Goal: Information Seeking & Learning: Check status

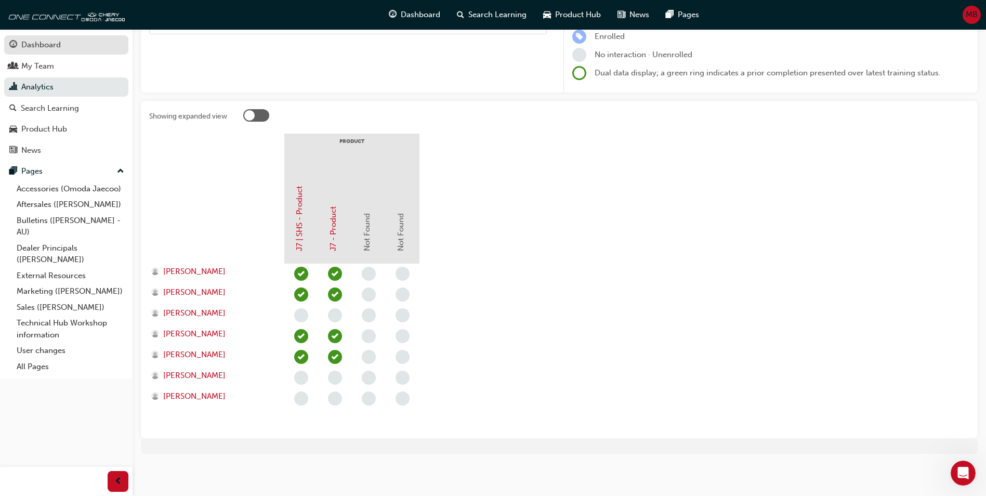
click at [38, 47] on div "Dashboard" at bounding box center [41, 45] width 40 height 12
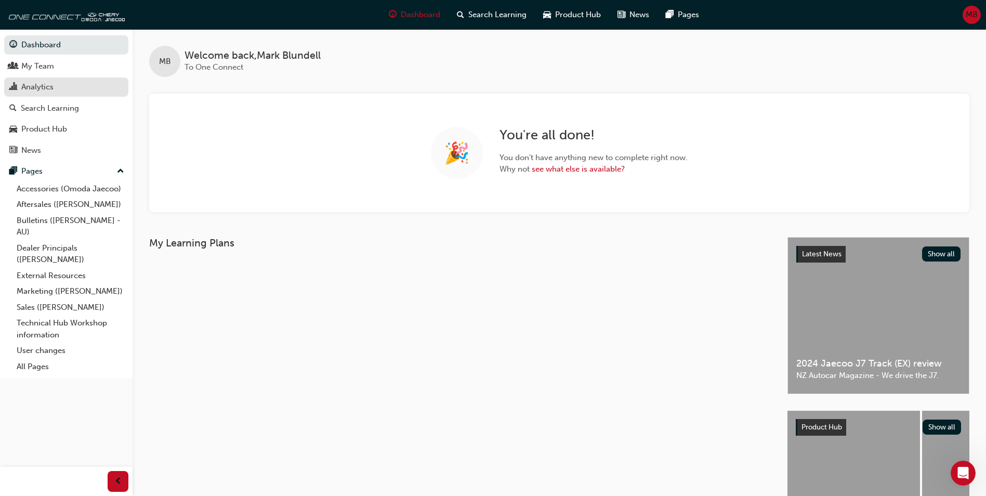
click at [44, 86] on div "Analytics" at bounding box center [37, 87] width 32 height 12
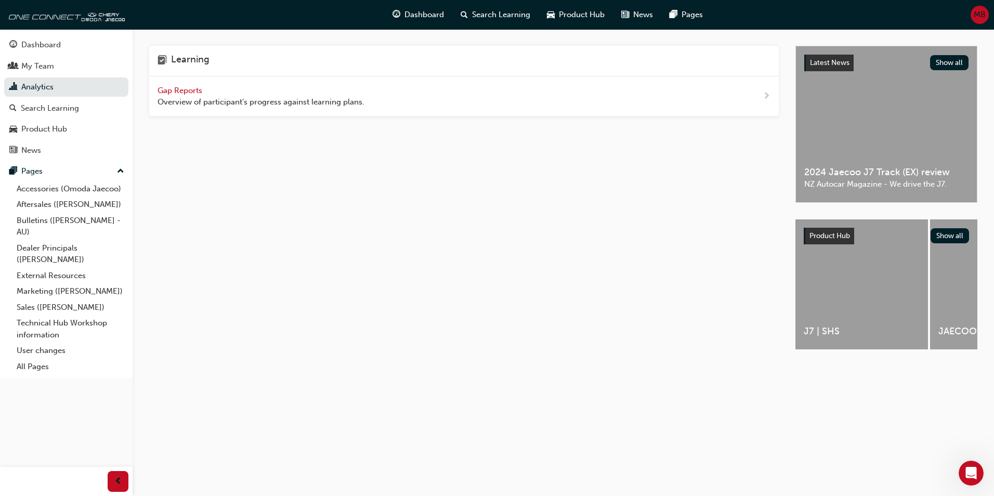
click at [180, 95] on span "Gap Reports" at bounding box center [180, 90] width 47 height 9
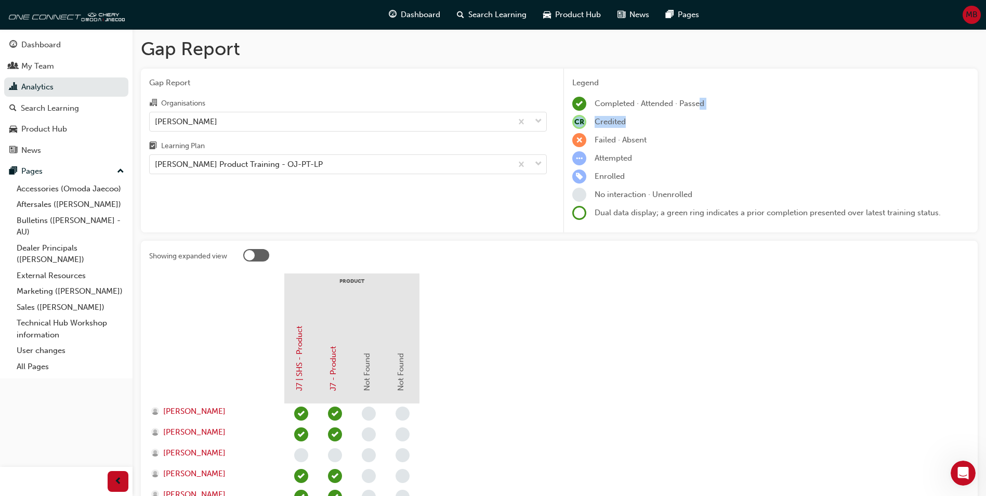
drag, startPoint x: 699, startPoint y: 106, endPoint x: 821, endPoint y: 117, distance: 122.2
click at [821, 117] on div "Legend Completed · Attended · Passed CR Credited Failed · Absent Attempted Enro…" at bounding box center [770, 148] width 397 height 143
click at [632, 152] on div "Attempted" at bounding box center [770, 158] width 397 height 14
click at [975, 18] on span "MB" at bounding box center [972, 15] width 12 height 12
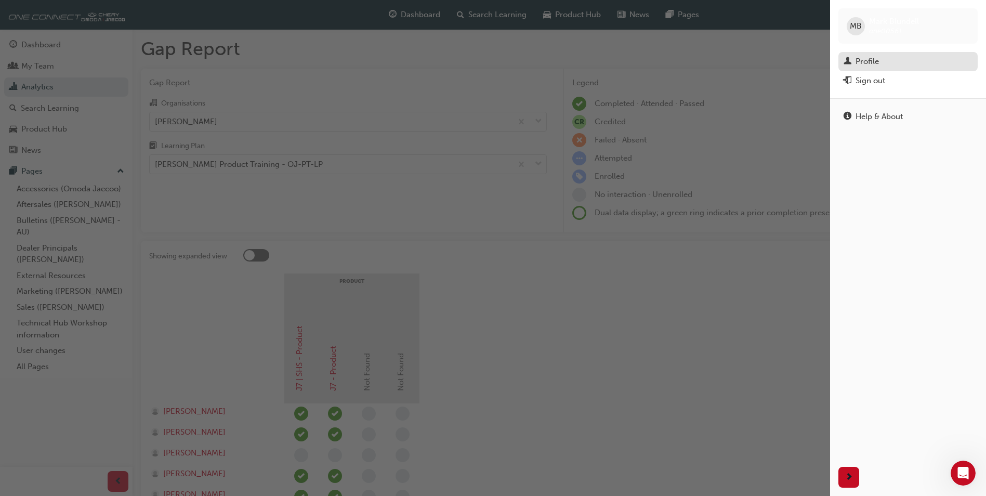
click at [890, 62] on div "Profile" at bounding box center [908, 61] width 129 height 13
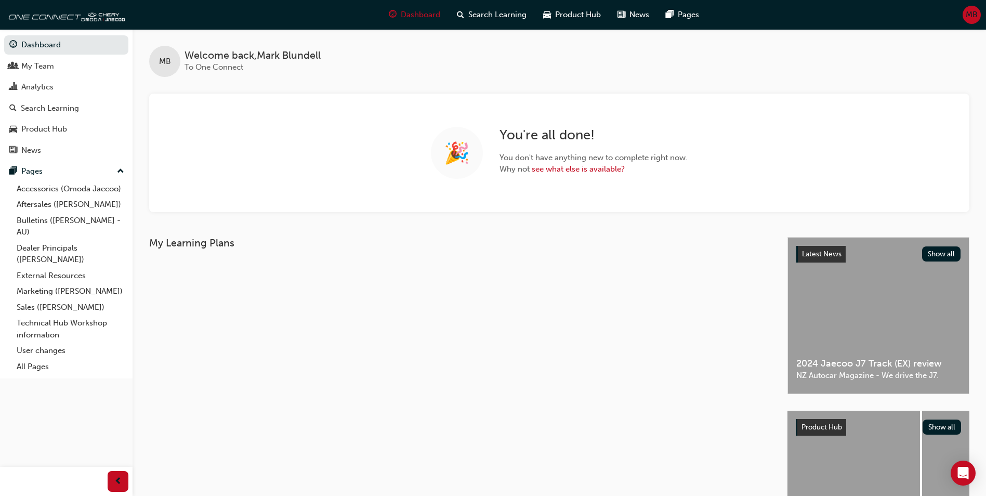
click at [975, 17] on span "MB" at bounding box center [972, 15] width 12 height 12
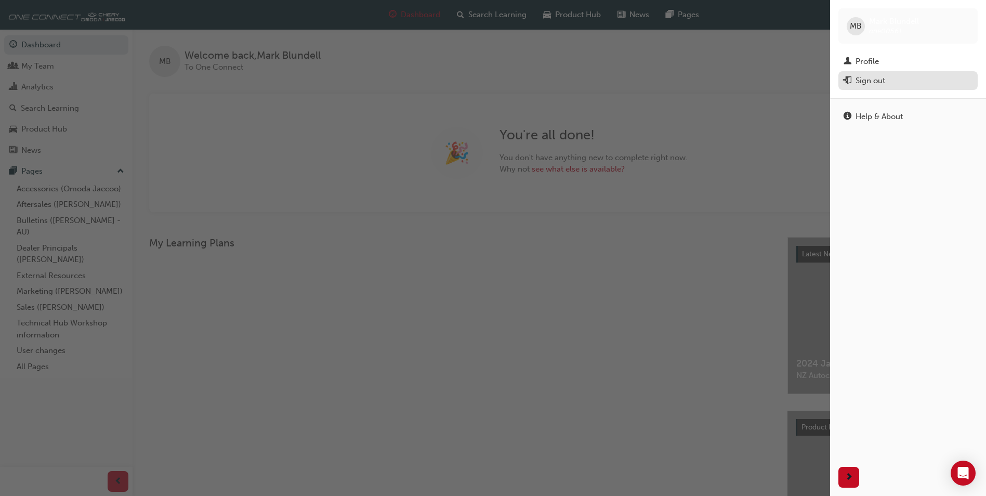
click at [871, 81] on div "Sign out" at bounding box center [871, 81] width 30 height 12
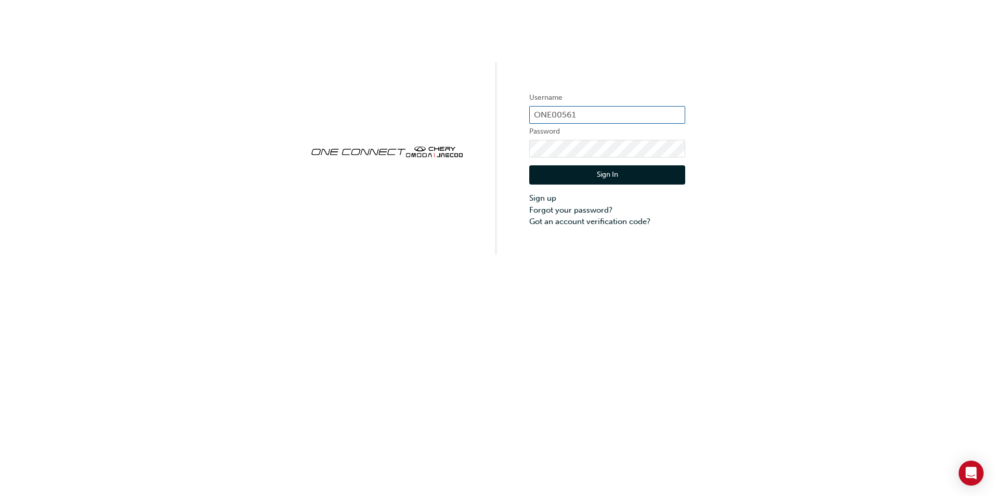
click at [584, 113] on input "ONE00561" at bounding box center [607, 115] width 156 height 18
type input "ONE00566"
click at [504, 146] on div "Username ONE00566 Password Sign In Sign up Forgot your password? Got an account…" at bounding box center [497, 127] width 994 height 255
click at [484, 147] on div "Username ONE00566 Password Sign In Sign up Forgot your password? Got an account…" at bounding box center [497, 127] width 994 height 255
click at [560, 172] on button "Sign In" at bounding box center [607, 175] width 156 height 20
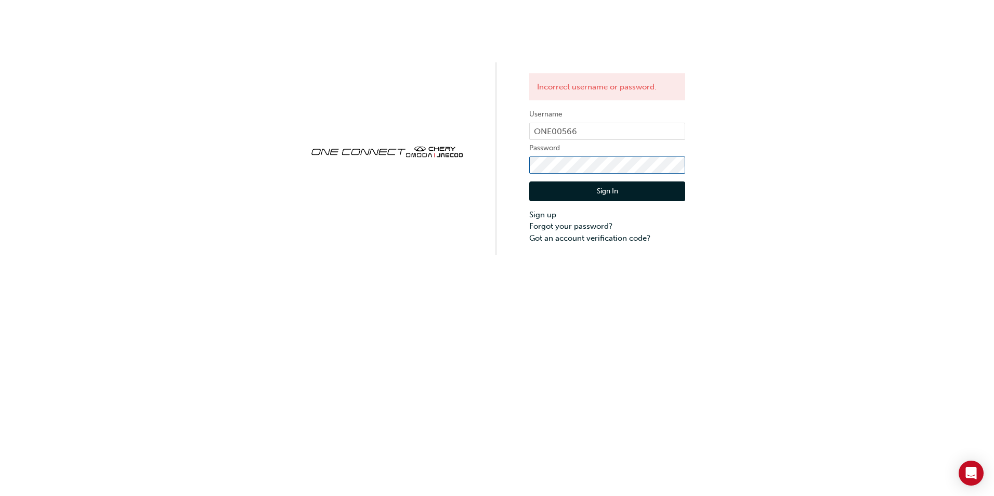
click at [479, 162] on div "Incorrect username or password. Username ONE00566 Password Sign In Sign up Forg…" at bounding box center [497, 127] width 994 height 255
click button "Sign In" at bounding box center [607, 191] width 156 height 20
click at [646, 126] on input "ONE00566" at bounding box center [607, 132] width 156 height 18
type input "ONE00561"
click at [592, 194] on button "Sign In" at bounding box center [607, 191] width 156 height 20
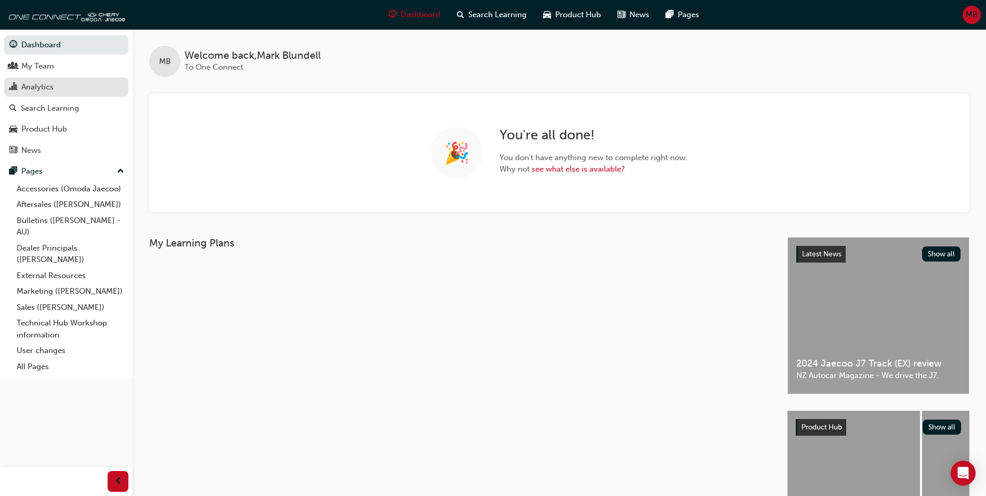
click at [45, 84] on div "Analytics" at bounding box center [37, 87] width 32 height 12
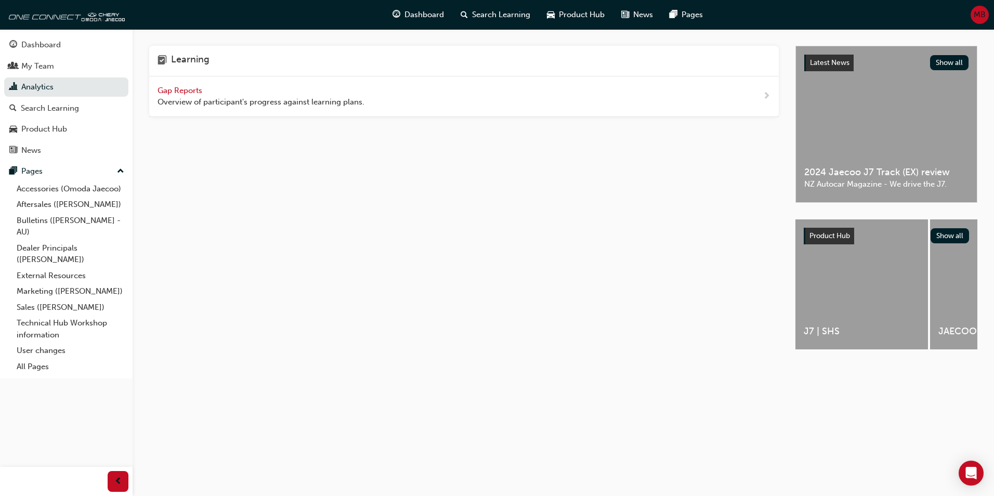
click at [179, 90] on span "Gap Reports" at bounding box center [180, 90] width 47 height 9
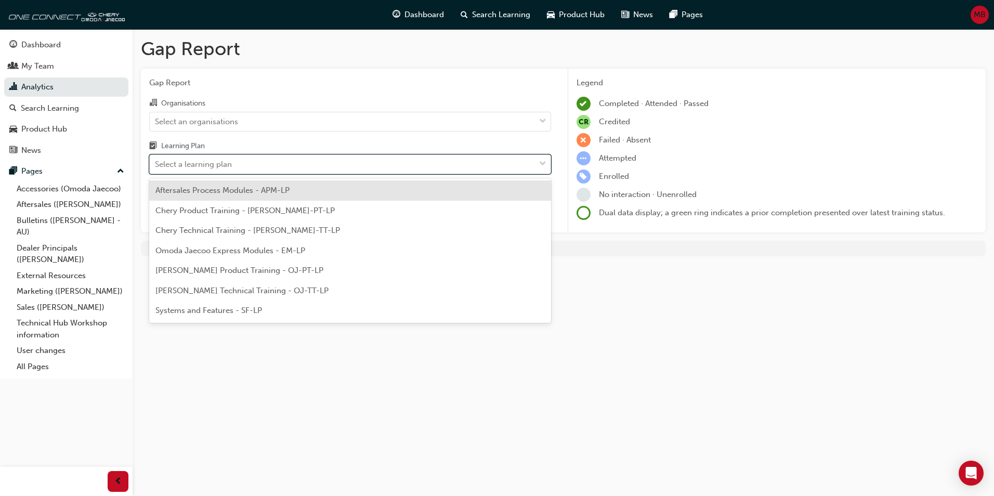
click at [234, 163] on div "Select a learning plan" at bounding box center [342, 164] width 385 height 18
click at [156, 163] on input "Learning Plan option Aftersales Process Modules - APM-LP focused, 1 of 7. 7 res…" at bounding box center [155, 164] width 1 height 9
click at [44, 60] on div "My Team" at bounding box center [37, 66] width 33 height 12
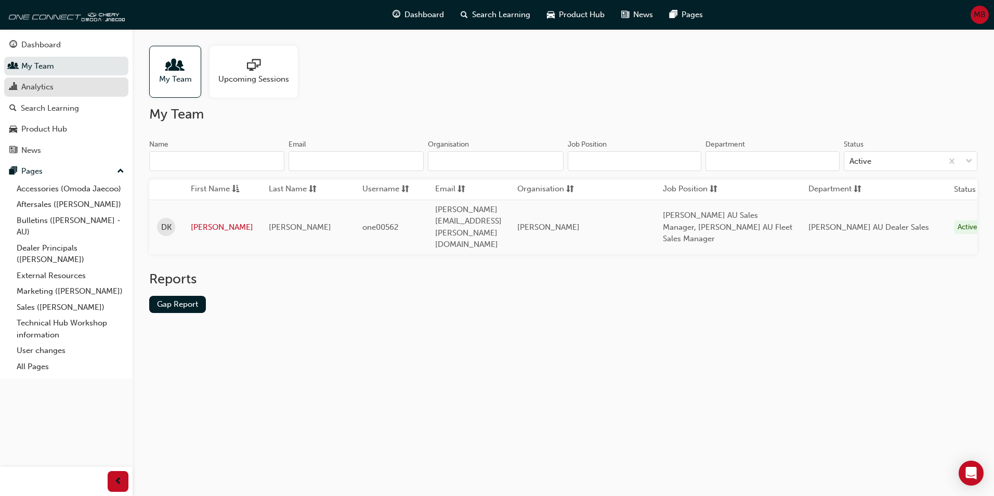
click at [30, 81] on div "Analytics" at bounding box center [37, 87] width 32 height 12
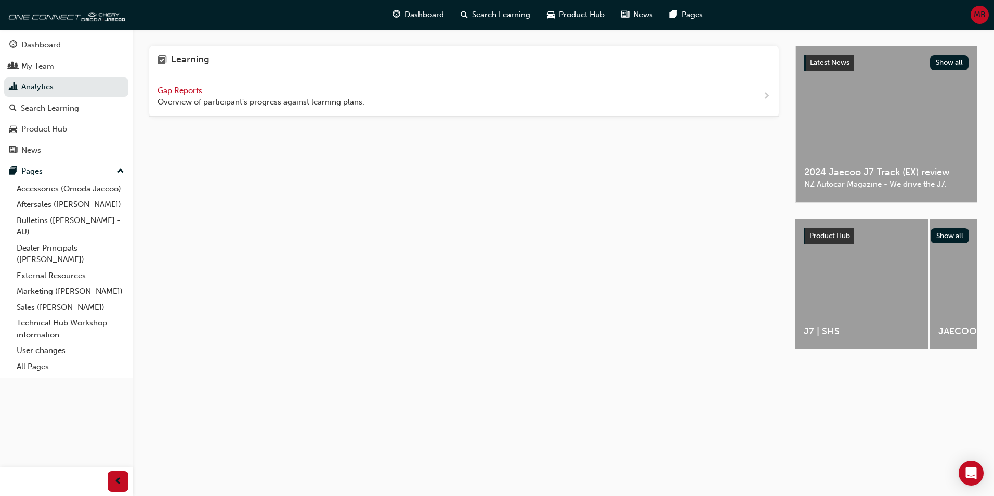
click at [173, 91] on span "Gap Reports" at bounding box center [180, 90] width 47 height 9
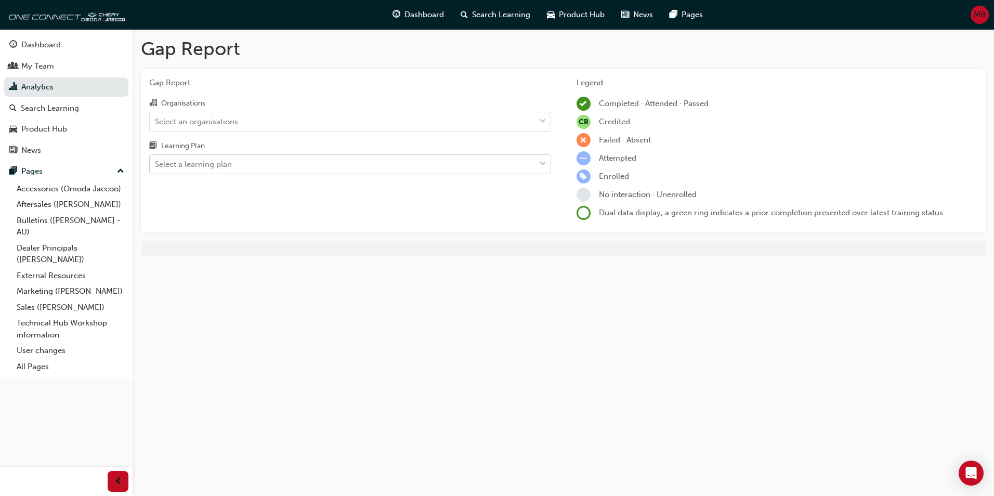
click at [241, 164] on div "Select a learning plan" at bounding box center [342, 164] width 385 height 18
click at [156, 164] on input "Learning Plan Select a learning plan" at bounding box center [155, 164] width 1 height 9
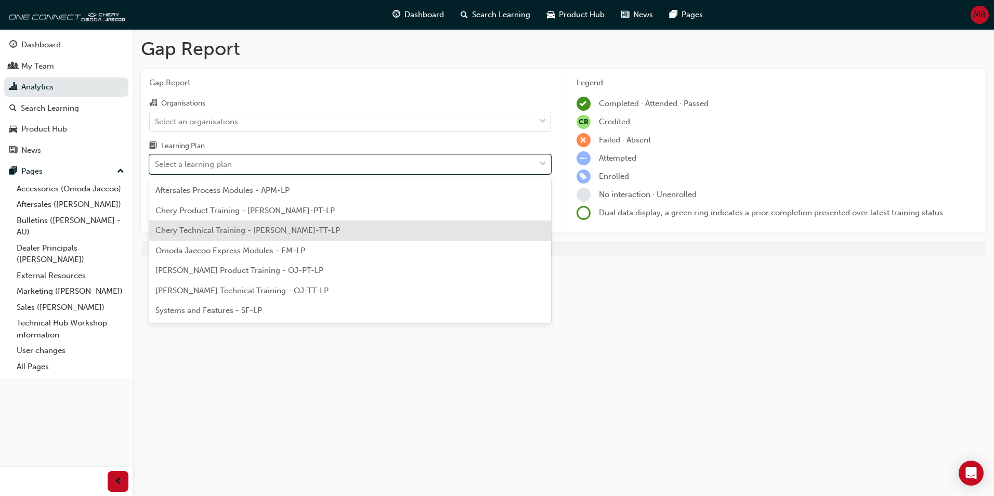
click at [264, 235] on div "Chery Technical Training - CHAU-TT-LP" at bounding box center [350, 230] width 402 height 20
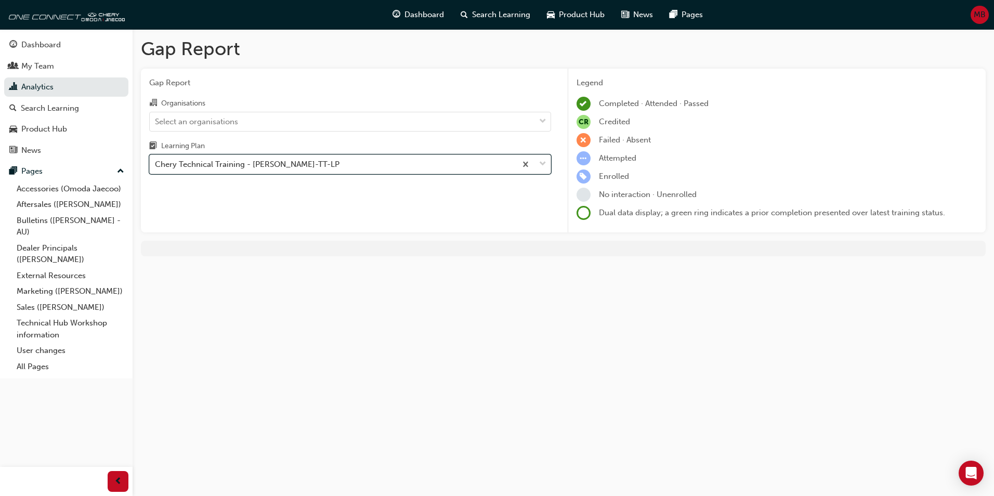
click at [261, 160] on div "Chery Technical Training - CHAU-TT-LP" at bounding box center [247, 165] width 185 height 12
click at [156, 160] on input "Learning Plan option Chery Technical Training - CHAU-TT-LP, selected. 0 results…" at bounding box center [155, 164] width 1 height 9
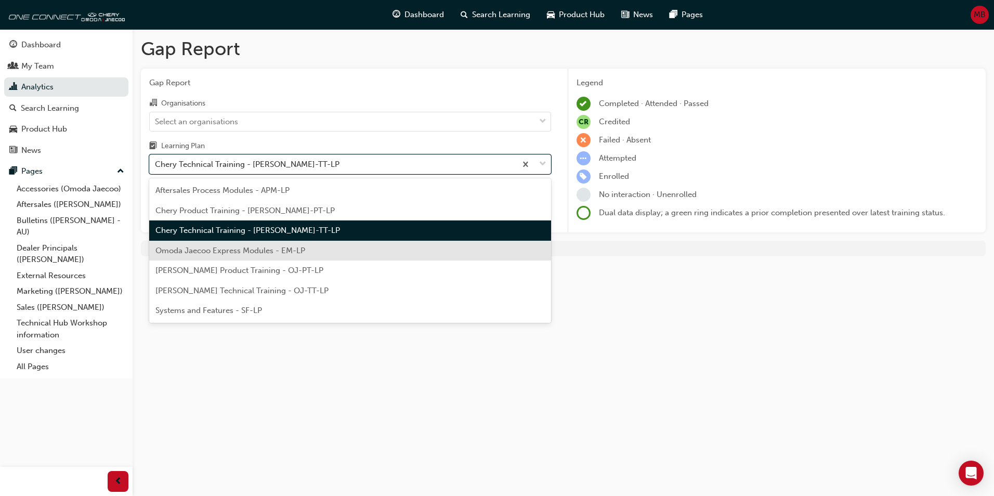
click at [245, 250] on span "Omoda Jaecoo Express Modules - EM-LP" at bounding box center [230, 250] width 150 height 9
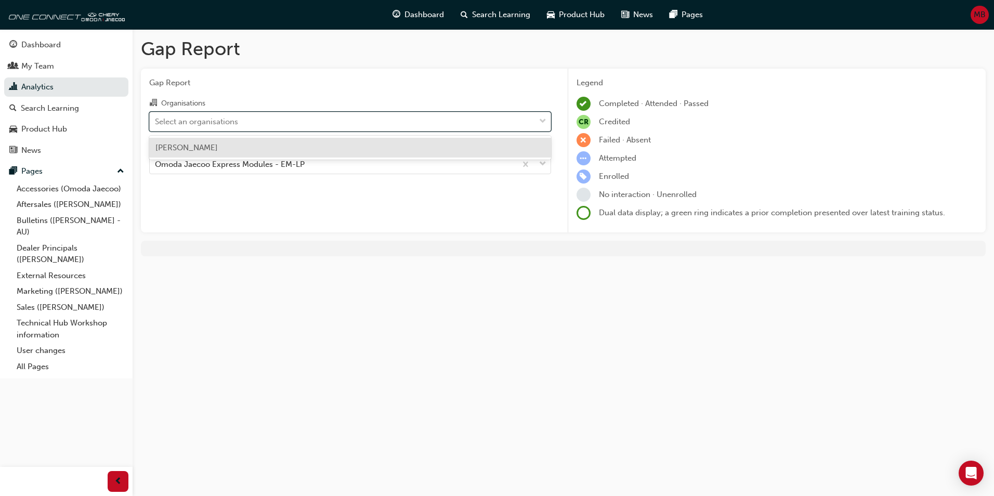
click at [259, 117] on div "Select an organisations" at bounding box center [342, 121] width 385 height 18
click at [156, 117] on input "Organisations option Omoda Jaecoo Gosford focused, 1 of 1. 1 result available. …" at bounding box center [155, 120] width 1 height 9
click at [218, 149] on span "Omoda Jaecoo Gosford" at bounding box center [186, 147] width 62 height 9
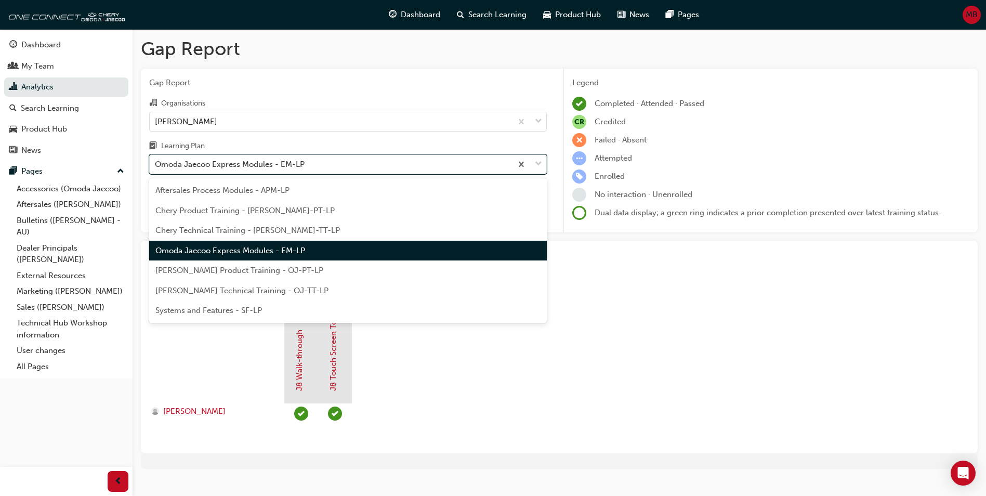
click at [237, 169] on div "Omoda Jaecoo Express Modules - EM-LP" at bounding box center [230, 165] width 150 height 12
click at [156, 168] on input "Learning Plan option Omoda Jaecoo Express Modules - EM-LP, selected. option Omo…" at bounding box center [155, 164] width 1 height 9
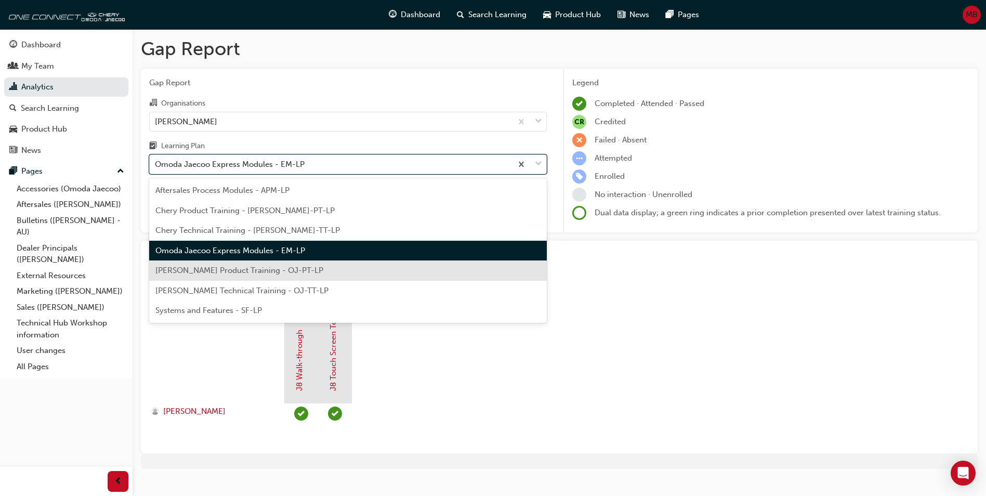
click at [250, 266] on span "Omoda Jaecoo Product Training - OJ-PT-LP" at bounding box center [239, 270] width 168 height 9
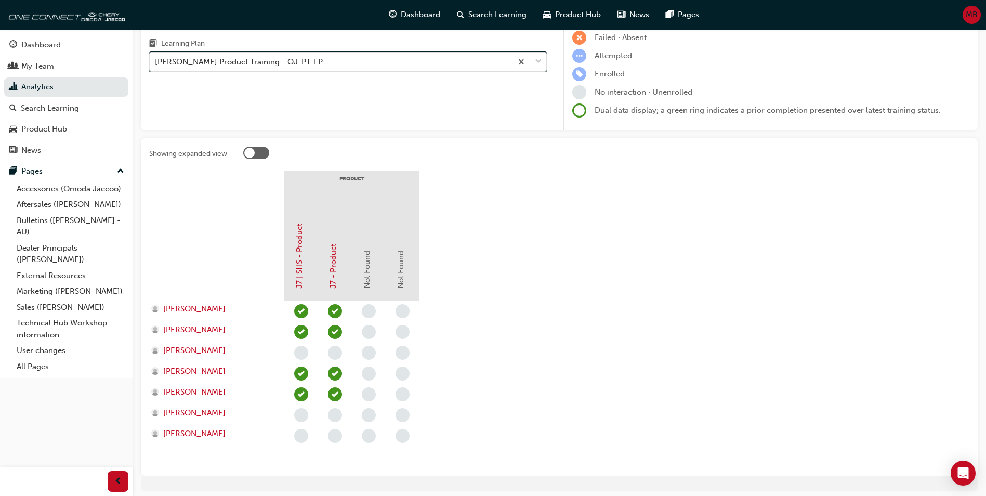
scroll to position [103, 0]
click at [975, 19] on span "MB" at bounding box center [972, 15] width 12 height 12
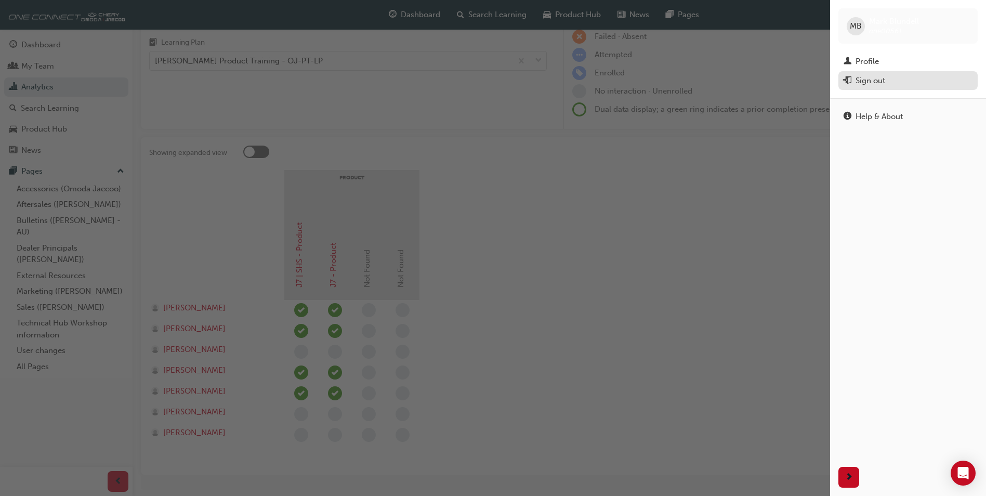
click at [864, 82] on div "Sign out" at bounding box center [871, 81] width 30 height 12
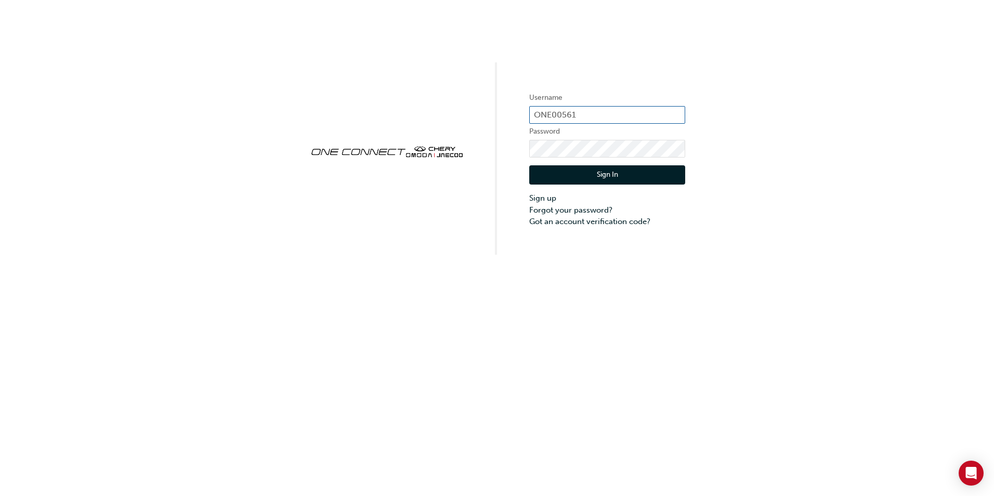
click at [596, 113] on input "ONE00561" at bounding box center [607, 115] width 156 height 18
type input "ONE00566"
click at [496, 147] on div "Username ONE00566 Password Sign In Sign up Forgot your password? Got an account…" at bounding box center [497, 127] width 994 height 255
click at [640, 175] on button "Sign In" at bounding box center [607, 175] width 156 height 20
